Goal: Transaction & Acquisition: Purchase product/service

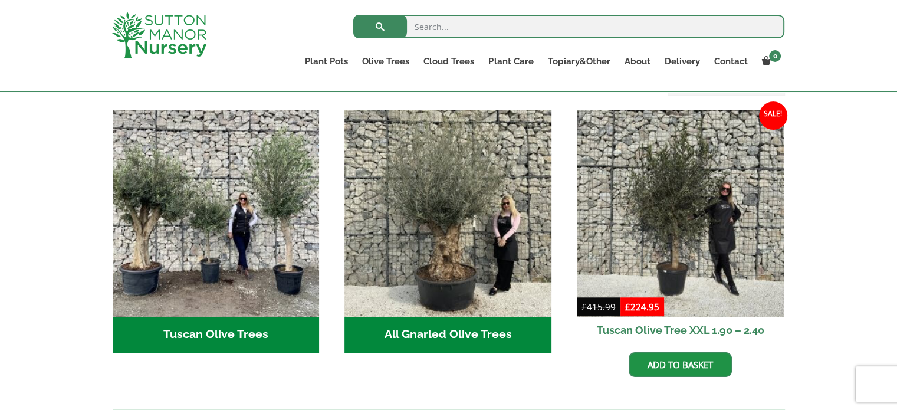
scroll to position [417, 0]
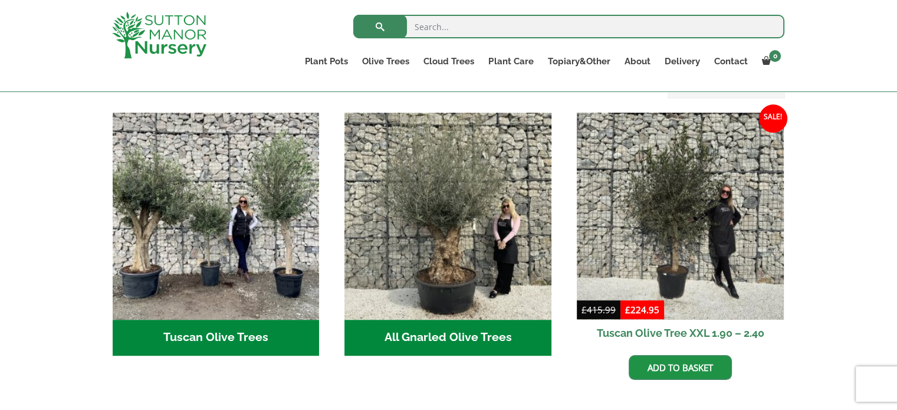
click at [449, 320] on h2 "All Gnarled Olive Trees (170)" at bounding box center [447, 338] width 207 height 37
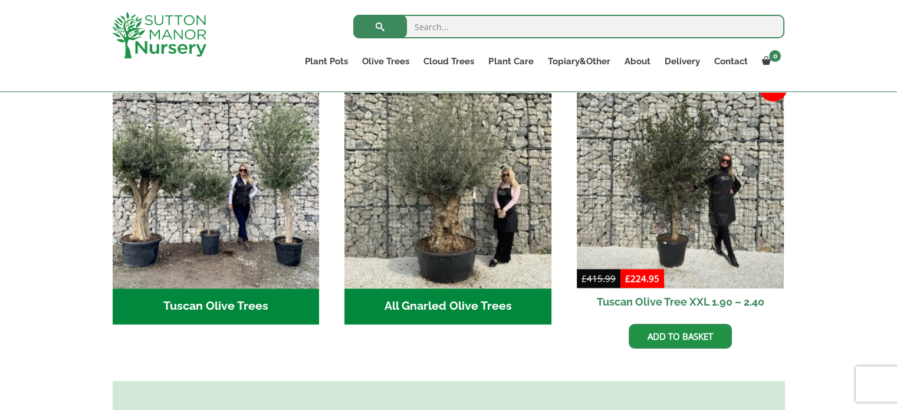
click at [450, 295] on h2 "All Gnarled Olive Trees (170)" at bounding box center [447, 306] width 207 height 37
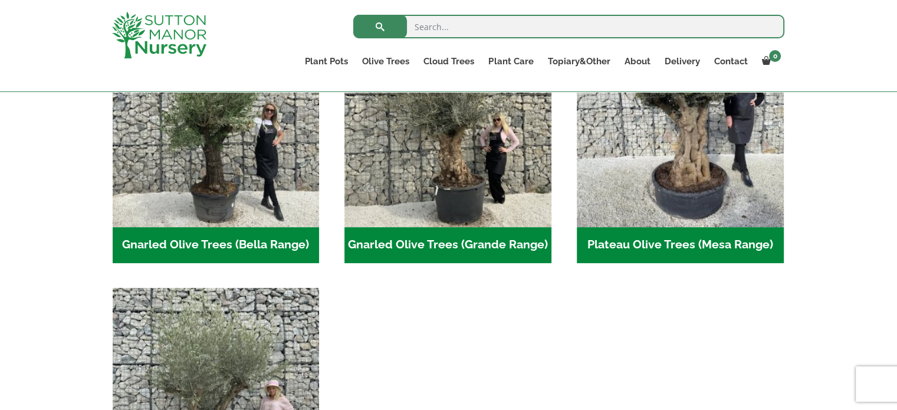
scroll to position [327, 0]
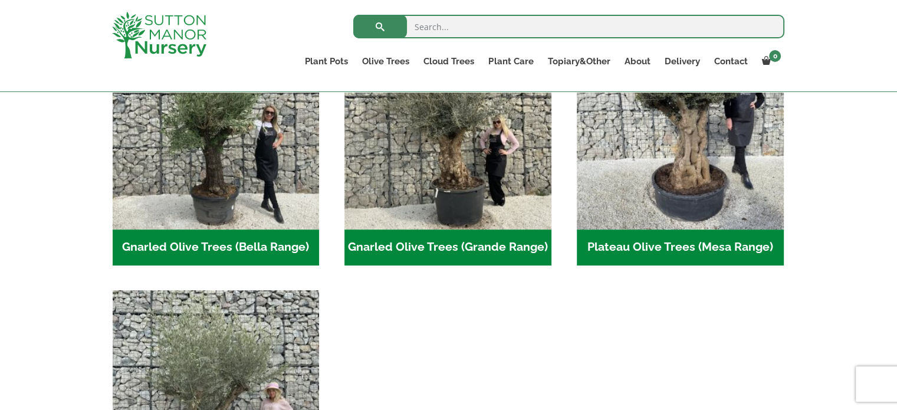
click at [226, 247] on h2 "Gnarled Olive Trees (Bella Range) (102)" at bounding box center [216, 247] width 207 height 37
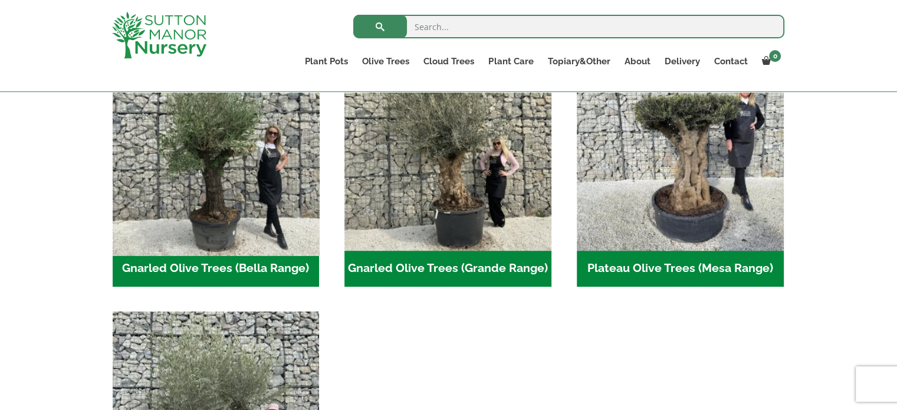
scroll to position [217, 0]
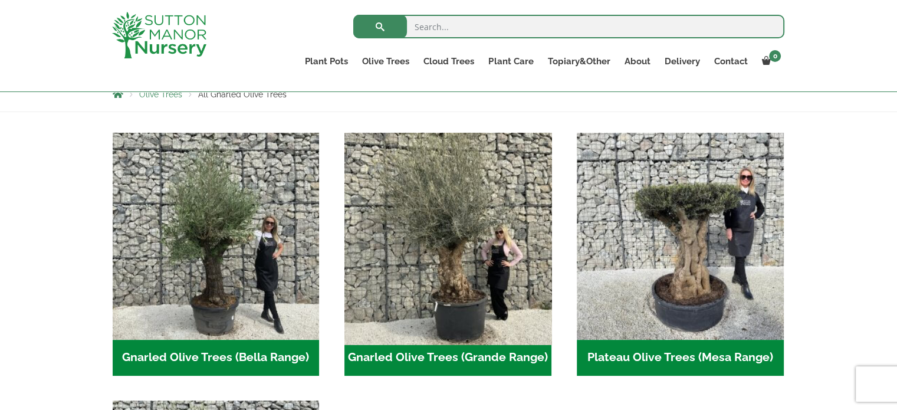
click at [443, 269] on img "Visit product category Gnarled Olive Trees (Grande Range)" at bounding box center [448, 235] width 217 height 217
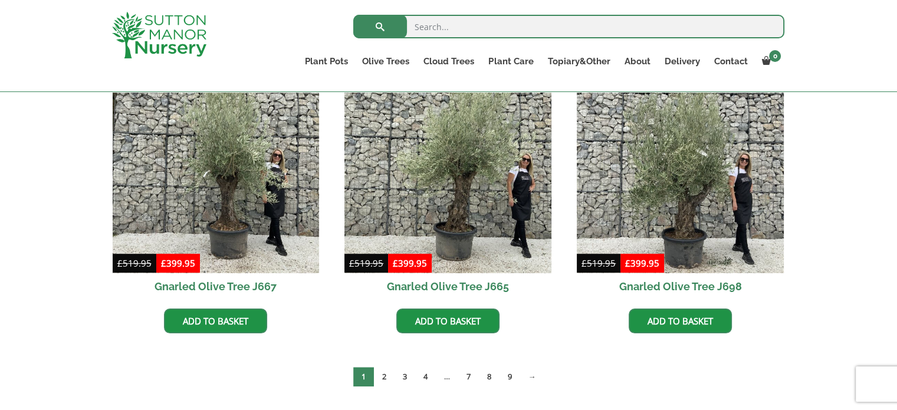
scroll to position [824, 0]
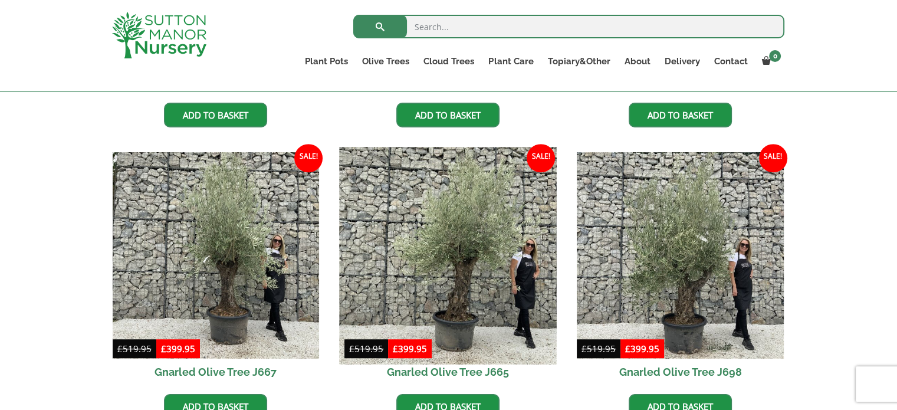
click at [459, 294] on img at bounding box center [448, 255] width 217 height 217
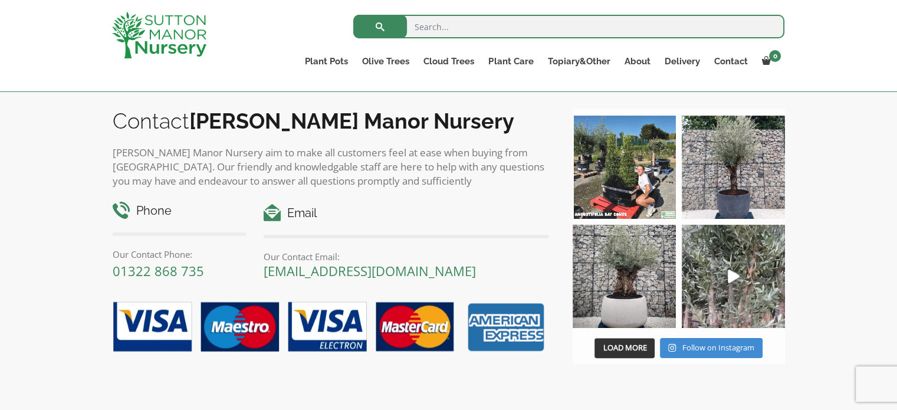
scroll to position [1288, 0]
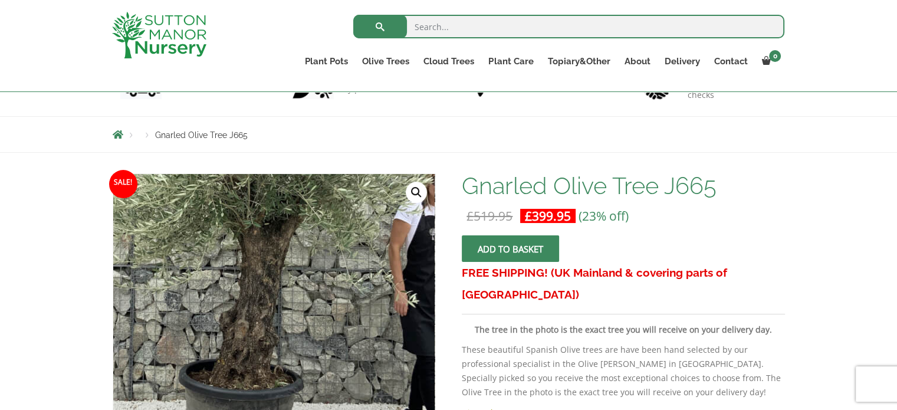
scroll to position [63, 0]
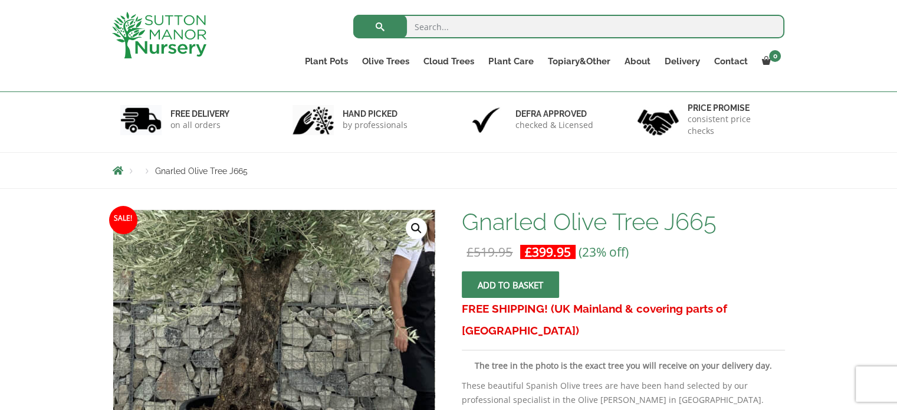
click at [337, 304] on img at bounding box center [221, 247] width 590 height 590
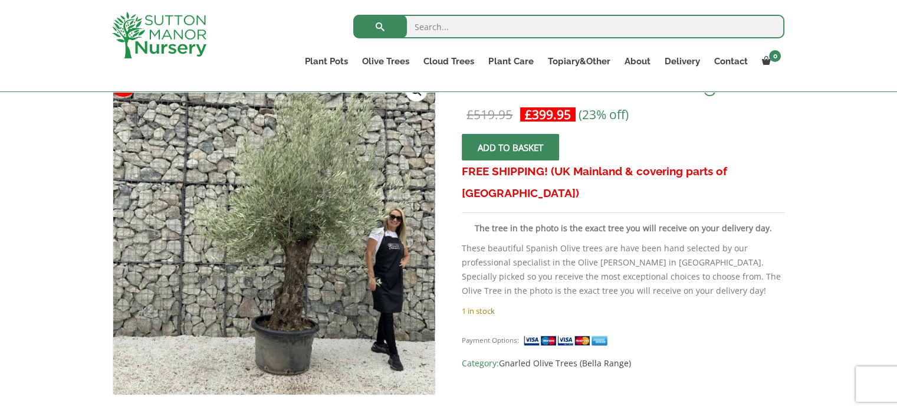
scroll to position [200, 0]
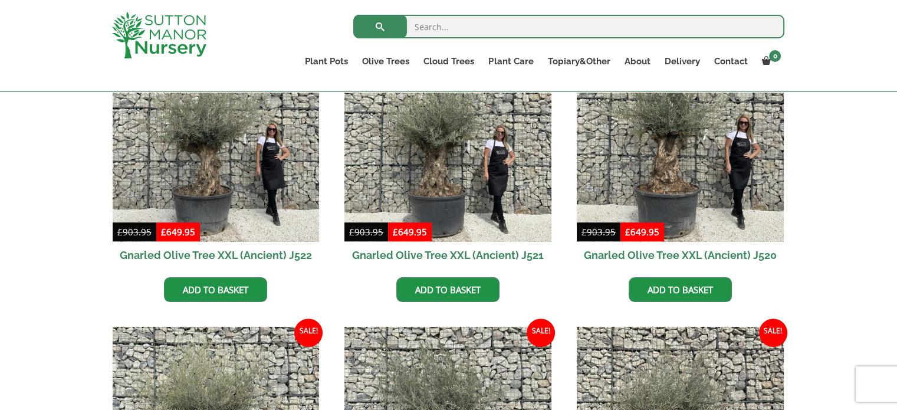
scroll to position [669, 0]
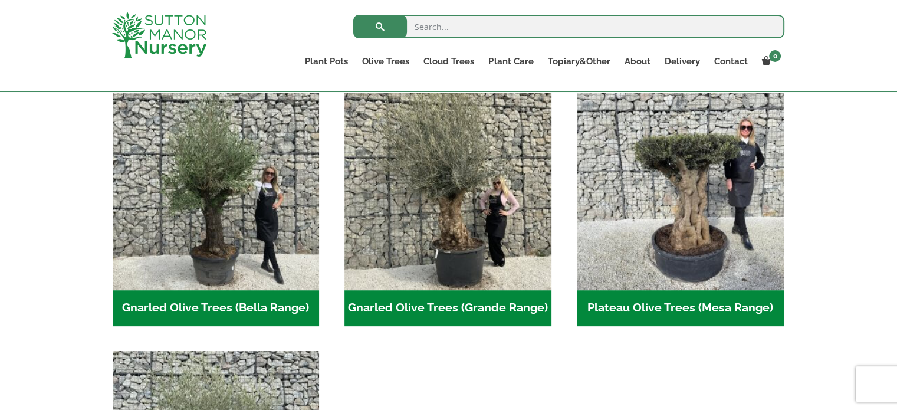
scroll to position [209, 0]
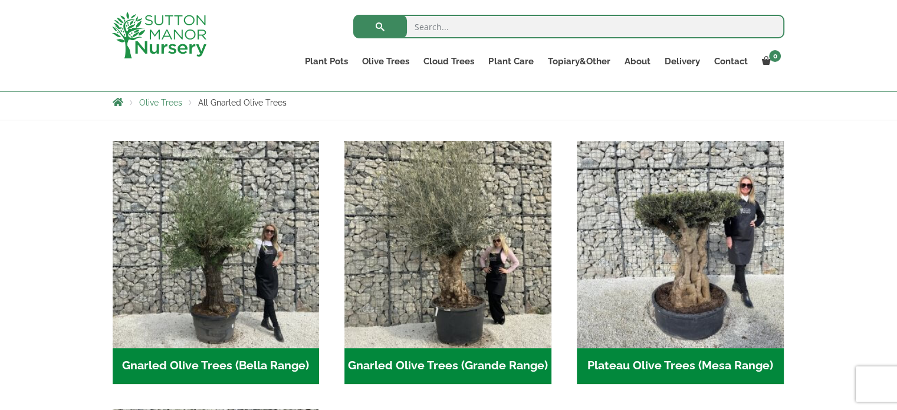
click at [203, 366] on h2 "Gnarled Olive Trees (Bella Range) (102)" at bounding box center [216, 366] width 207 height 37
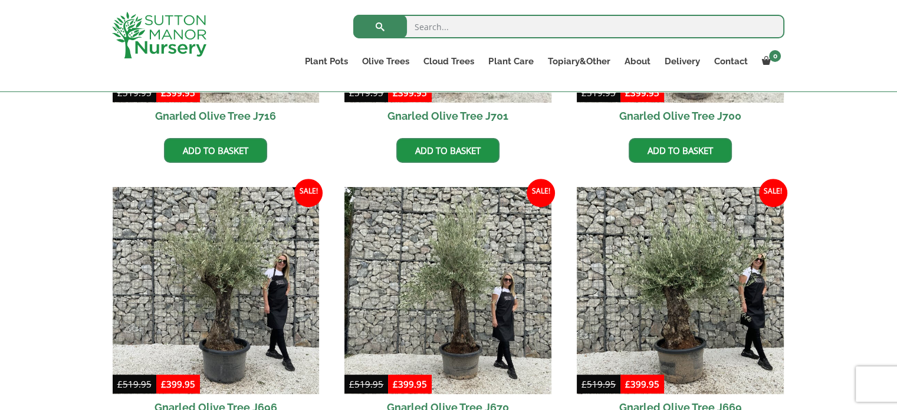
scroll to position [547, 0]
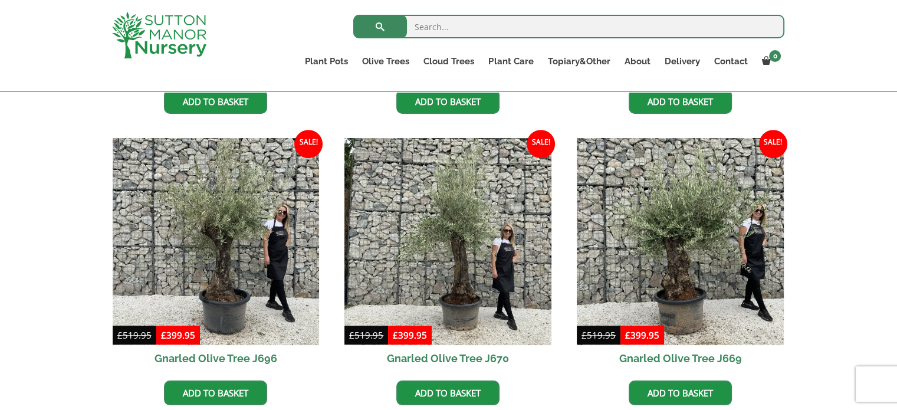
click at [829, 259] on div "All Gnarled Olive Trees Gnarled Patio Pot Olives Gnarled Low Bowl Multi Stems M…" at bounding box center [448, 278] width 897 height 992
